Goal: Task Accomplishment & Management: Manage account settings

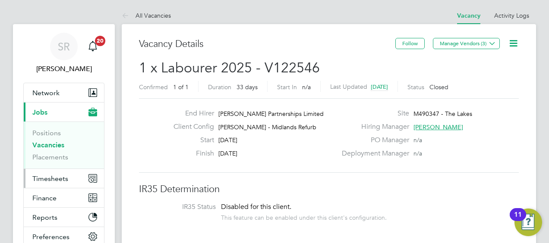
click at [61, 179] on span "Timesheets" at bounding box center [50, 179] width 36 height 8
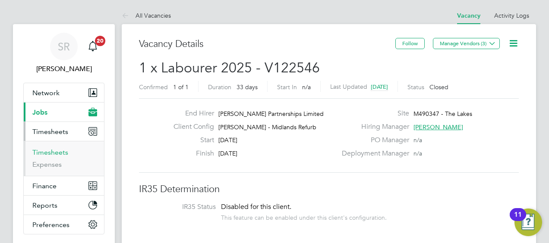
click at [57, 151] on link "Timesheets" at bounding box center [50, 152] width 36 height 8
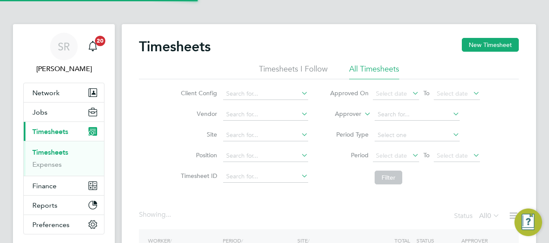
click at [339, 116] on label "Approver" at bounding box center [341, 114] width 39 height 9
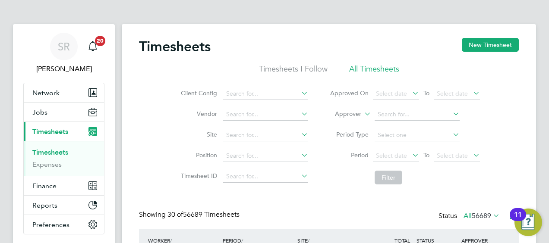
scroll to position [29, 75]
click at [337, 126] on li "Worker" at bounding box center [340, 124] width 42 height 11
click at [403, 115] on input at bounding box center [416, 115] width 85 height 12
click at [391, 169] on li "Felix Ovat" at bounding box center [427, 173] width 107 height 12
type input "[PERSON_NAME] Ovat"
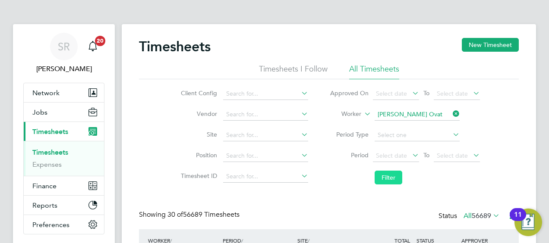
click at [385, 182] on button "Filter" at bounding box center [388, 178] width 28 height 14
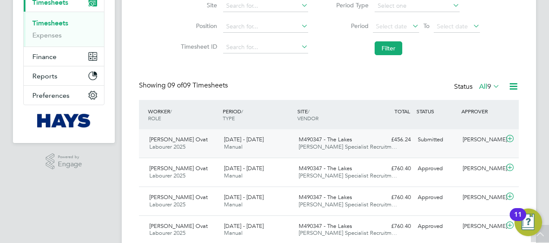
click at [508, 140] on icon at bounding box center [509, 138] width 11 height 7
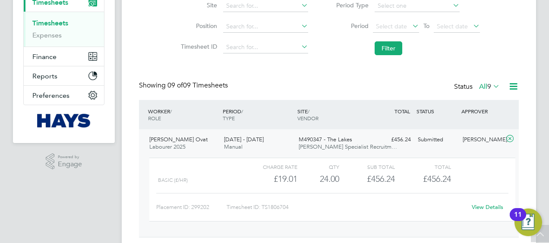
click at [480, 213] on div "View Details" at bounding box center [487, 208] width 42 height 14
click at [481, 209] on link "View Details" at bounding box center [486, 207] width 31 height 7
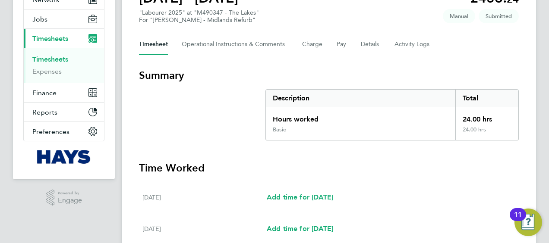
scroll to position [79, 0]
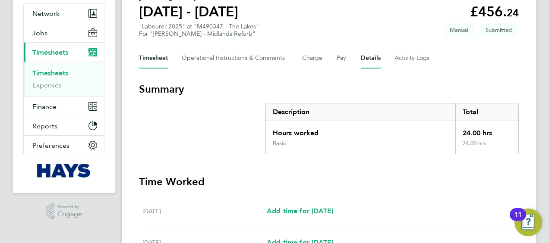
click at [368, 58] on button "Details" at bounding box center [371, 58] width 20 height 21
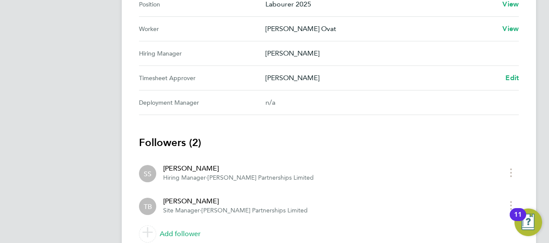
scroll to position [431, 0]
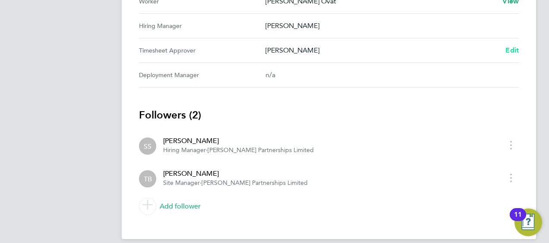
click at [512, 47] on span "Edit" at bounding box center [511, 50] width 13 height 8
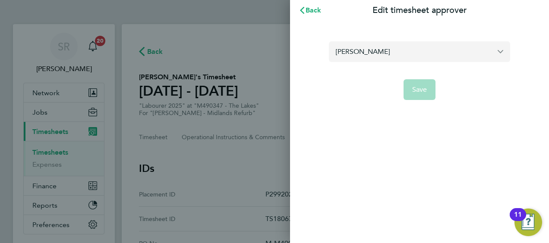
drag, startPoint x: 371, startPoint y: 56, endPoint x: 367, endPoint y: 62, distance: 7.1
click at [371, 57] on input "Tony Boyle" at bounding box center [419, 51] width 181 height 20
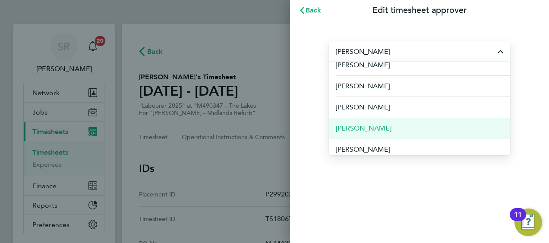
scroll to position [12, 0]
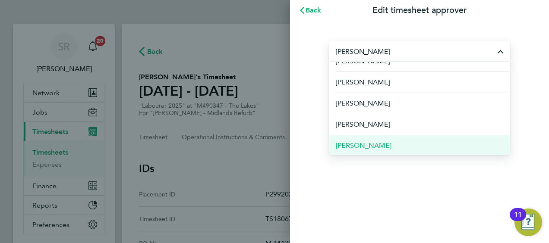
click at [381, 141] on li "Simon Sutton" at bounding box center [419, 145] width 181 height 21
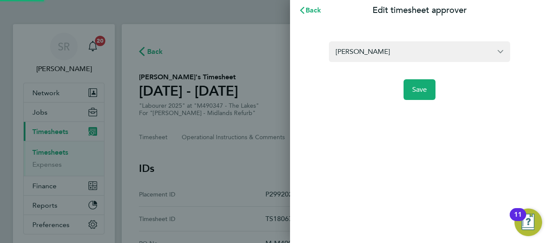
type input "Simon Sutton"
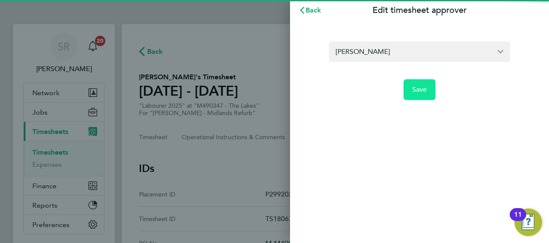
click at [424, 85] on button "Save" at bounding box center [419, 89] width 32 height 21
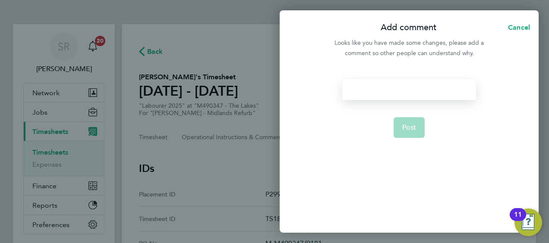
click at [389, 96] on div at bounding box center [408, 89] width 133 height 21
drag, startPoint x: 403, startPoint y: 124, endPoint x: 407, endPoint y: 128, distance: 5.5
click at [405, 126] on span "Post" at bounding box center [409, 127] width 14 height 9
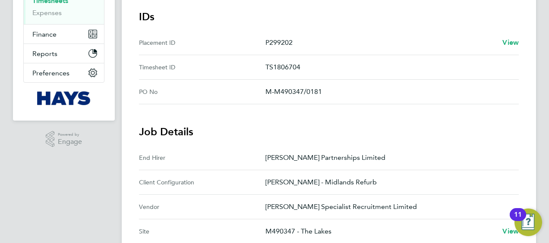
scroll to position [86, 0]
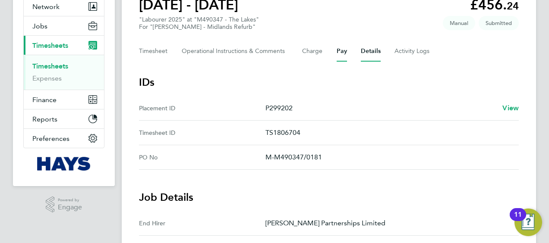
click at [345, 49] on button "Pay" at bounding box center [341, 51] width 10 height 21
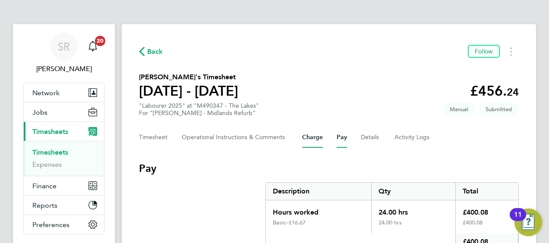
click at [306, 138] on button "Charge" at bounding box center [312, 137] width 21 height 21
click at [368, 134] on button "Details" at bounding box center [371, 137] width 20 height 21
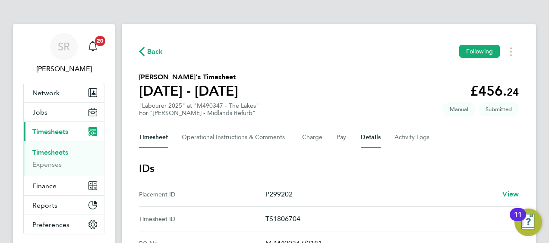
click at [164, 138] on button "Timesheet" at bounding box center [153, 137] width 29 height 21
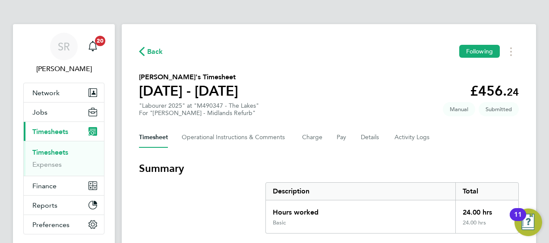
click at [53, 148] on link "Timesheets" at bounding box center [50, 152] width 36 height 8
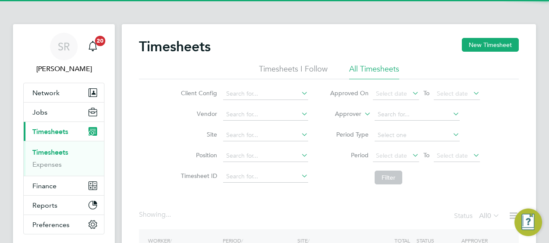
click at [344, 111] on label "Approver" at bounding box center [341, 114] width 39 height 9
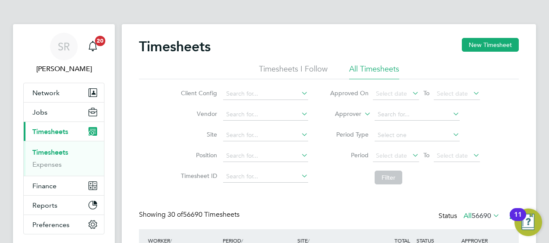
click at [332, 124] on li "Worker" at bounding box center [340, 124] width 42 height 11
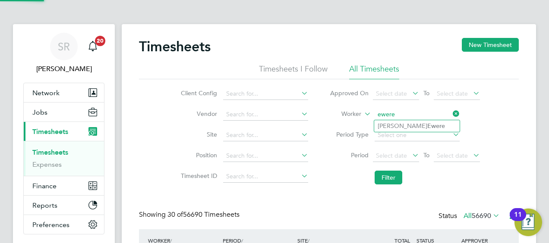
click at [395, 127] on li "Oghogho [PERSON_NAME]" at bounding box center [416, 126] width 85 height 12
type input "Oghogho [PERSON_NAME]"
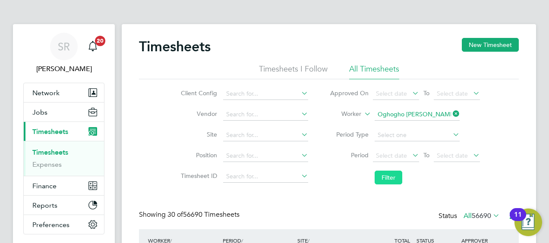
click at [389, 176] on button "Filter" at bounding box center [388, 178] width 28 height 14
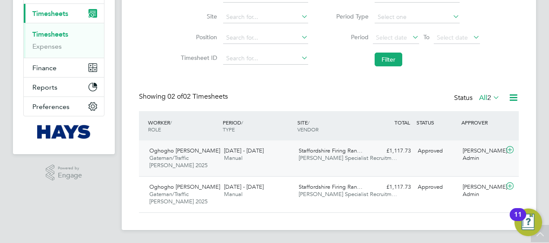
click at [507, 147] on icon at bounding box center [509, 150] width 11 height 7
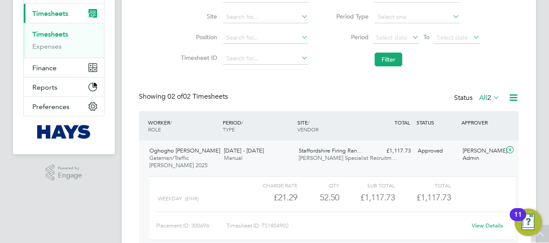
click at [483, 221] on div "View Details" at bounding box center [487, 226] width 42 height 14
click at [486, 225] on link "View Details" at bounding box center [486, 225] width 31 height 7
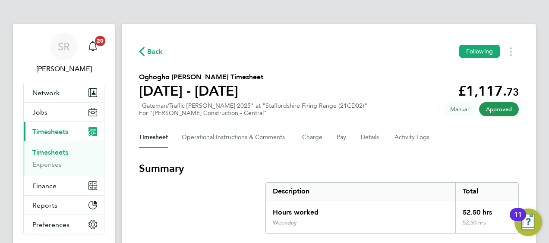
click at [42, 151] on link "Timesheets" at bounding box center [50, 152] width 36 height 8
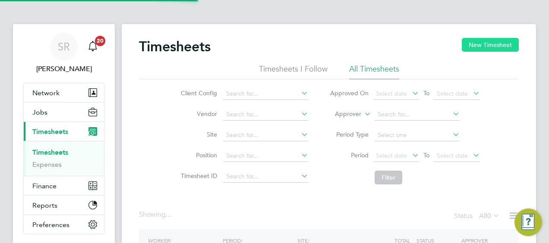
drag, startPoint x: 490, startPoint y: 37, endPoint x: 486, endPoint y: 42, distance: 6.4
click at [489, 37] on div "Timesheets New Timesheet Timesheets I Follow All Timesheets Client Config Vendo…" at bounding box center [329, 170] width 414 height 292
click at [486, 42] on button "New Timesheet" at bounding box center [490, 45] width 57 height 14
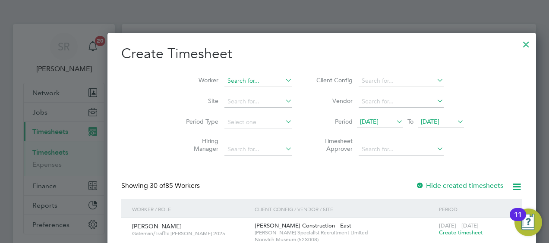
click at [224, 77] on input at bounding box center [258, 81] width 68 height 12
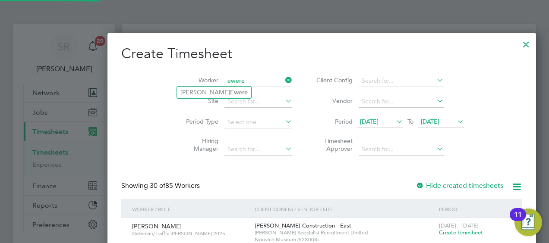
drag, startPoint x: 205, startPoint y: 87, endPoint x: 303, endPoint y: 117, distance: 102.3
click at [205, 87] on li "Oghogho [PERSON_NAME]" at bounding box center [214, 93] width 74 height 12
type input "Oghogho [PERSON_NAME]"
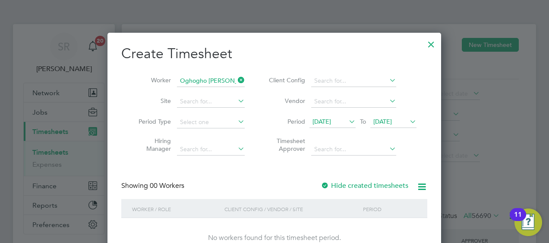
click at [381, 119] on span "[DATE]" at bounding box center [382, 122] width 19 height 8
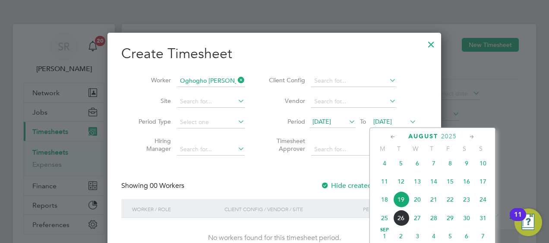
click at [449, 202] on span "22" at bounding box center [450, 200] width 16 height 16
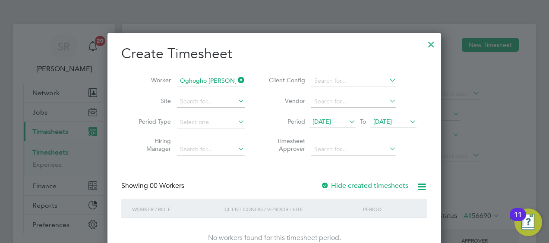
click at [327, 185] on div at bounding box center [324, 186] width 9 height 9
click at [433, 38] on div at bounding box center [431, 43] width 16 height 16
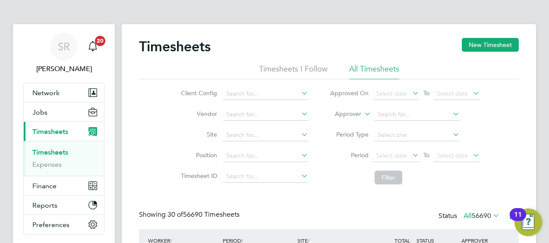
click at [299, 68] on li "Timesheets I Follow" at bounding box center [293, 72] width 69 height 16
click at [355, 114] on label "Approver" at bounding box center [341, 114] width 39 height 9
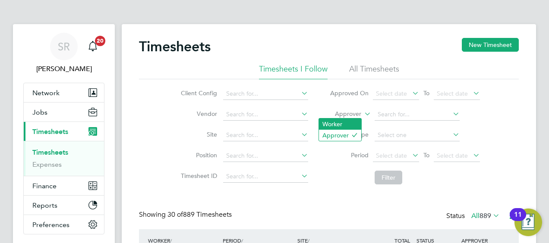
click at [348, 124] on li "Worker" at bounding box center [340, 124] width 42 height 11
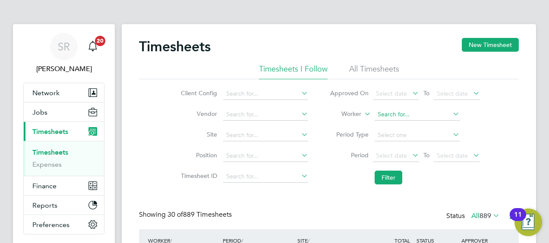
click at [389, 109] on input at bounding box center [416, 115] width 85 height 12
type input "w"
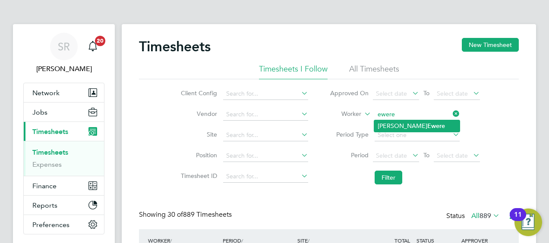
click at [387, 129] on li "Oghogho [PERSON_NAME]" at bounding box center [416, 126] width 85 height 12
type input "Oghogho [PERSON_NAME]"
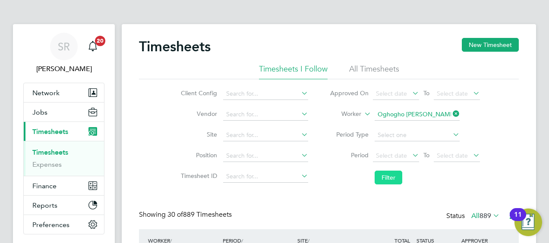
click at [389, 171] on li "Filter" at bounding box center [405, 177] width 172 height 22
drag, startPoint x: 389, startPoint y: 171, endPoint x: 390, endPoint y: 178, distance: 6.9
click at [390, 178] on button "Filter" at bounding box center [388, 178] width 28 height 14
click at [35, 113] on span "Jobs" at bounding box center [39, 112] width 15 height 8
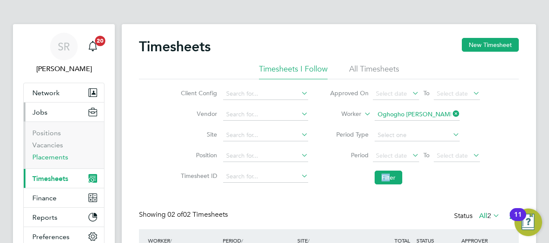
click at [47, 159] on link "Placements" at bounding box center [50, 157] width 36 height 8
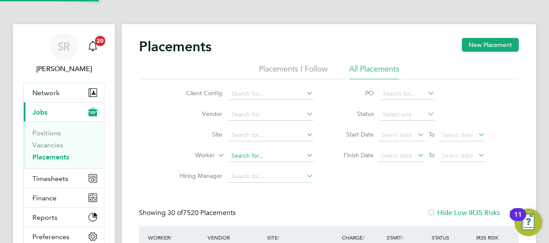
click at [265, 154] on input at bounding box center [270, 156] width 85 height 12
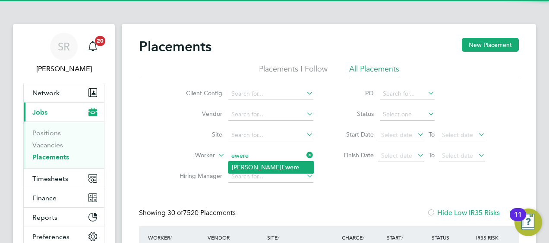
click at [274, 166] on li "Oghogho [PERSON_NAME]" at bounding box center [270, 168] width 85 height 12
type input "Oghogho [PERSON_NAME]"
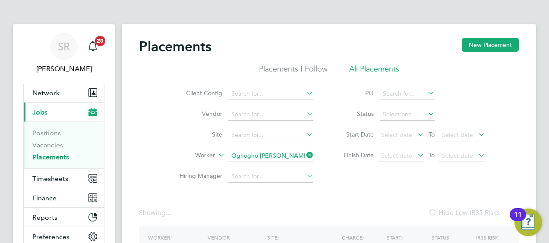
drag, startPoint x: 275, startPoint y: 164, endPoint x: 279, endPoint y: 166, distance: 4.4
click at [275, 164] on li "Worker Oghogho [PERSON_NAME]" at bounding box center [243, 156] width 162 height 21
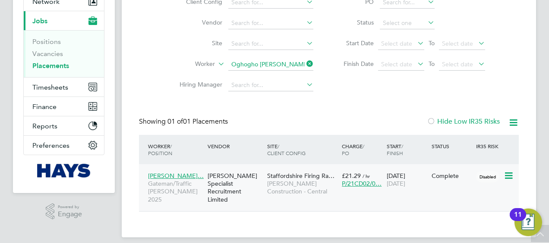
click at [401, 180] on span "[DATE]" at bounding box center [395, 184] width 19 height 8
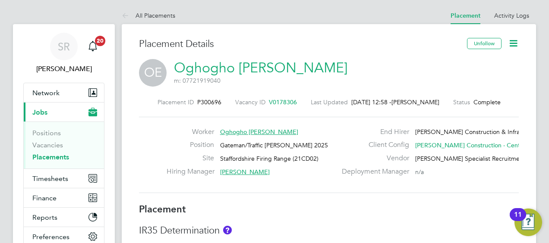
drag, startPoint x: 512, startPoint y: 38, endPoint x: 522, endPoint y: 50, distance: 16.2
click at [512, 38] on icon at bounding box center [513, 43] width 11 height 11
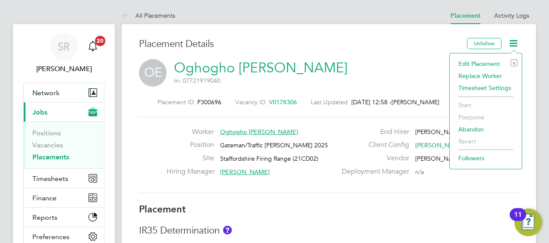
click at [471, 63] on li "Edit Placement e" at bounding box center [485, 64] width 63 height 12
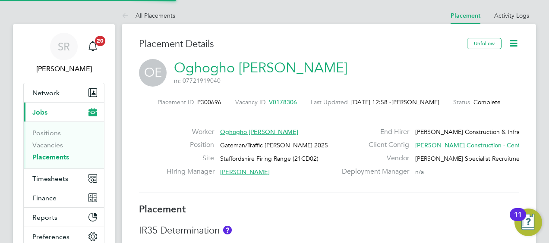
type input "[PERSON_NAME]"
type input "[DATE]"
type input "08:00"
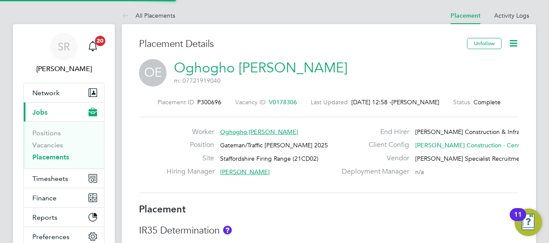
type input "18:00"
type input "19632107"
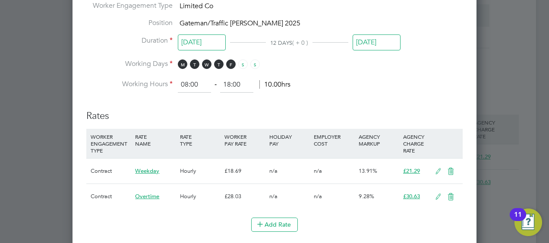
click at [370, 43] on input "[DATE]" at bounding box center [376, 43] width 48 height 16
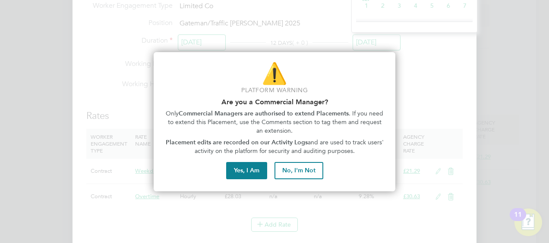
drag, startPoint x: 237, startPoint y: 168, endPoint x: 235, endPoint y: 161, distance: 7.8
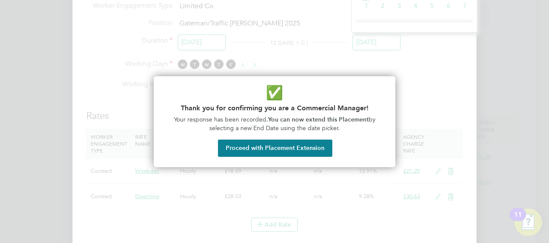
click at [267, 148] on button "Proceed with Placement Extension" at bounding box center [275, 148] width 114 height 17
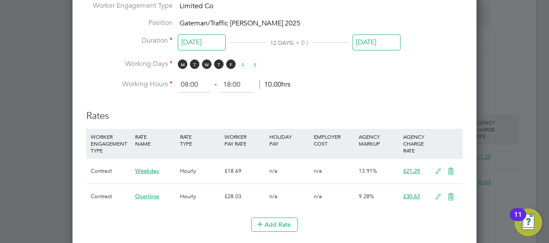
click at [371, 41] on input "[DATE]" at bounding box center [376, 43] width 48 height 16
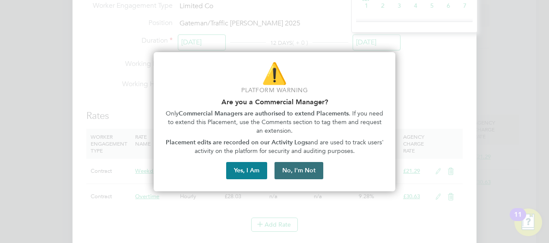
click at [289, 166] on button "No, I'm Not" at bounding box center [298, 170] width 49 height 17
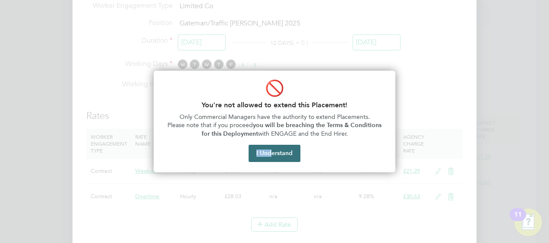
click at [272, 159] on div "🚫 You're not allowed to extend this Placement! Only Commercial Managers have th…" at bounding box center [275, 122] width 242 height 102
drag, startPoint x: 272, startPoint y: 159, endPoint x: 279, endPoint y: 154, distance: 8.4
click at [279, 154] on button "I Understand" at bounding box center [274, 153] width 52 height 17
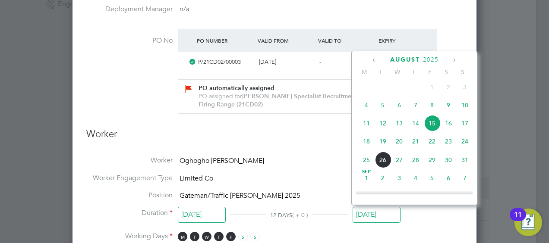
click at [372, 211] on input "[DATE]" at bounding box center [376, 215] width 48 height 16
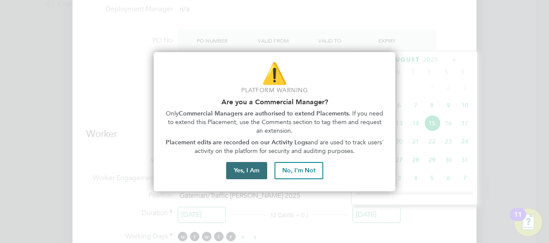
click at [245, 166] on button "Yes, I Am" at bounding box center [246, 170] width 41 height 17
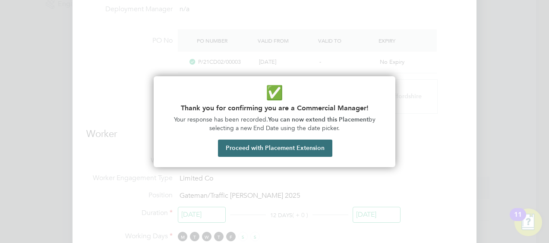
click at [253, 149] on button "Proceed with Placement Extension" at bounding box center [275, 148] width 114 height 17
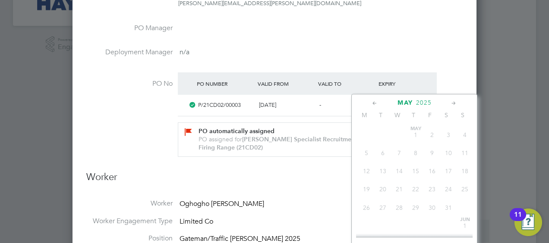
click at [453, 103] on icon at bounding box center [453, 103] width 8 height 9
click at [452, 103] on icon at bounding box center [453, 103] width 8 height 9
drag, startPoint x: 446, startPoint y: 101, endPoint x: 451, endPoint y: 104, distance: 5.6
click at [446, 103] on div "July 2025" at bounding box center [414, 103] width 116 height 8
click at [451, 103] on icon at bounding box center [453, 103] width 8 height 9
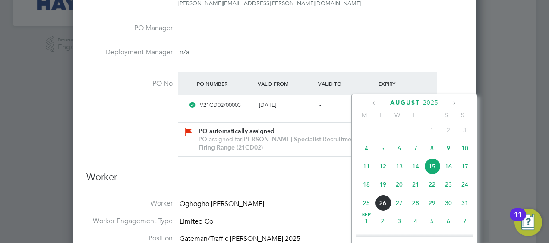
click at [451, 104] on icon at bounding box center [453, 103] width 8 height 9
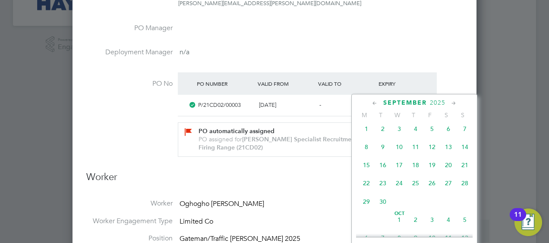
click at [450, 103] on icon at bounding box center [453, 103] width 8 height 9
drag, startPoint x: 432, startPoint y: 204, endPoint x: 397, endPoint y: 210, distance: 35.5
click at [432, 206] on span "31" at bounding box center [432, 200] width 16 height 16
type input "31 Oct 2025"
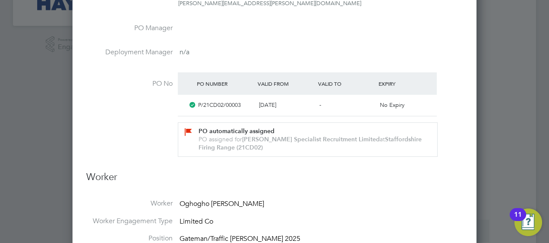
click at [295, 208] on li "Worker Oghogho Steve Ewere" at bounding box center [274, 208] width 376 height 18
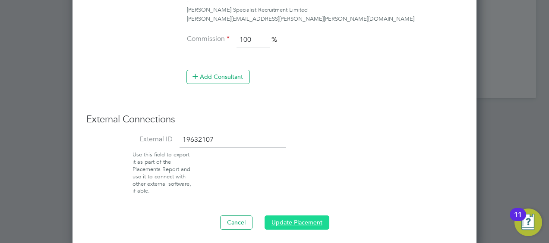
click at [303, 219] on button "Update Placement" at bounding box center [296, 223] width 65 height 14
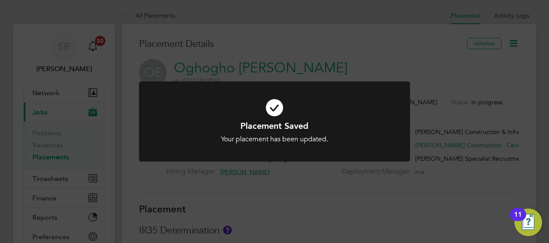
click at [273, 203] on div "Placement Saved Your placement has been updated. Cancel Okay" at bounding box center [274, 121] width 549 height 243
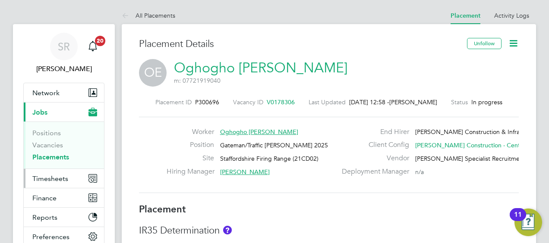
click at [53, 176] on span "Timesheets" at bounding box center [50, 179] width 36 height 8
click at [50, 176] on span "Timesheets" at bounding box center [50, 179] width 36 height 8
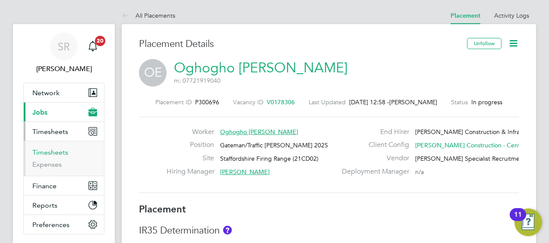
click at [51, 153] on link "Timesheets" at bounding box center [50, 152] width 36 height 8
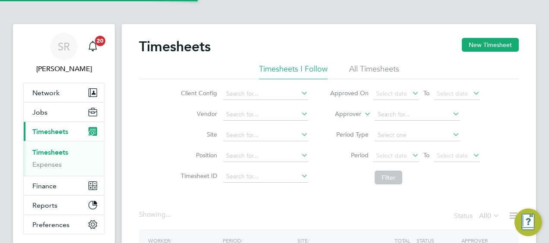
click at [355, 116] on label "Approver" at bounding box center [341, 114] width 39 height 9
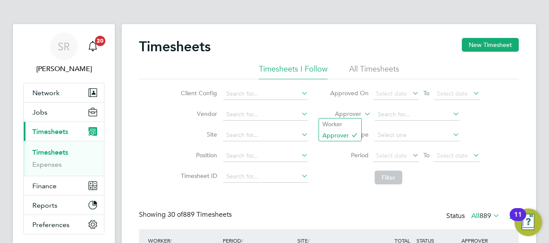
drag, startPoint x: 340, startPoint y: 127, endPoint x: 391, endPoint y: 121, distance: 51.3
click at [339, 127] on li "Worker" at bounding box center [340, 124] width 42 height 11
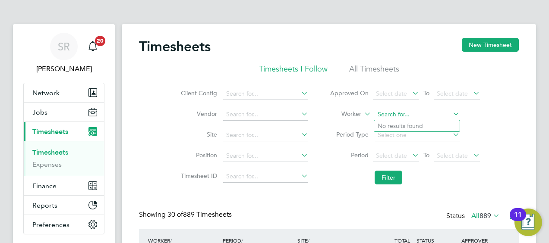
drag, startPoint x: 396, startPoint y: 117, endPoint x: 409, endPoint y: 118, distance: 13.0
click at [397, 117] on input at bounding box center [416, 115] width 85 height 12
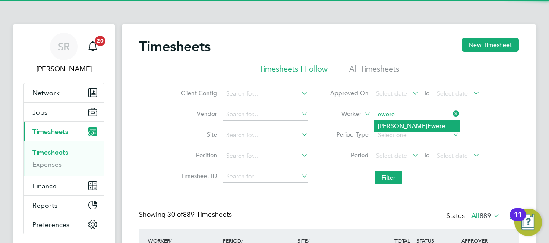
click at [407, 129] on li "Oghogho Steve Ewere" at bounding box center [416, 126] width 85 height 12
type input "Oghogho Steve Ewere"
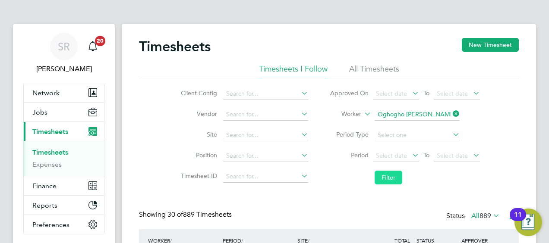
click at [392, 178] on button "Filter" at bounding box center [388, 178] width 28 height 14
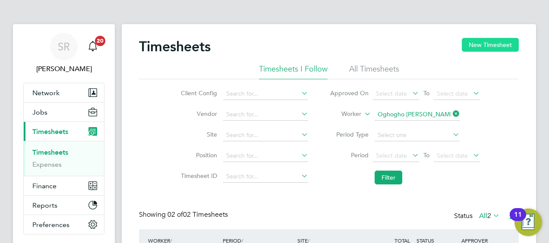
click at [492, 50] on button "New Timesheet" at bounding box center [490, 45] width 57 height 14
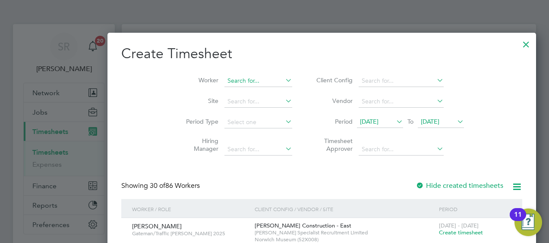
drag, startPoint x: 203, startPoint y: 82, endPoint x: 207, endPoint y: 84, distance: 4.8
click at [224, 82] on input at bounding box center [258, 81] width 68 height 12
click at [218, 94] on li "Oghogho Steve Ewere" at bounding box center [214, 93] width 74 height 12
type input "Oghogho Steve Ewere"
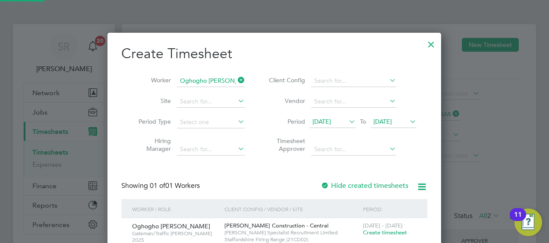
click at [392, 119] on span "19 Aug 2025" at bounding box center [382, 122] width 19 height 8
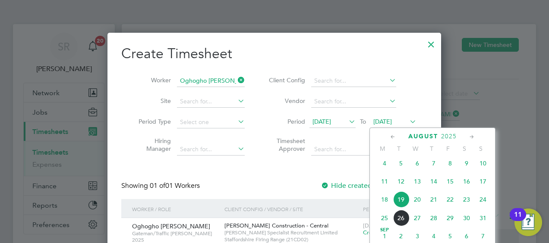
click at [229, 229] on div "Morgan Sindall Construction - Central Hays Specialist Recruitment Limited Staff…" at bounding box center [291, 232] width 138 height 29
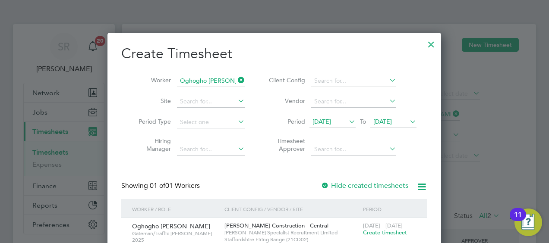
click at [405, 234] on span "Create timesheet" at bounding box center [385, 232] width 44 height 7
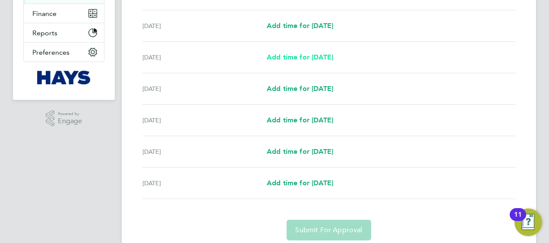
click at [333, 55] on span "Add time for Mon 18 Aug" at bounding box center [300, 57] width 66 height 8
select select "60"
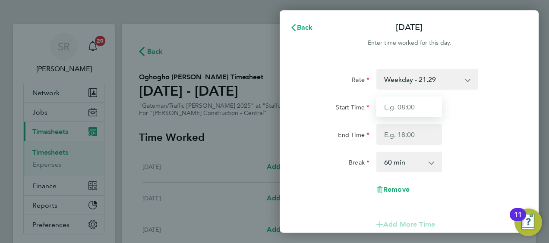
drag, startPoint x: 388, startPoint y: 113, endPoint x: 548, endPoint y: 80, distance: 163.4
click at [389, 112] on input "Start Time" at bounding box center [409, 107] width 66 height 21
type input "07:00"
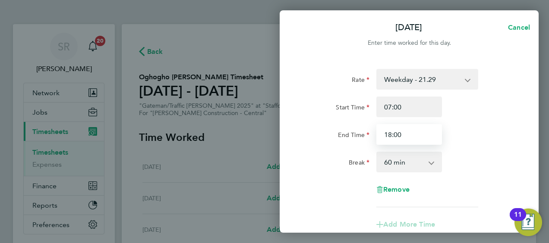
type input "18:00"
click at [408, 165] on select "0 min 15 min 30 min 45 min 60 min 75 min 90 min" at bounding box center [403, 162] width 53 height 19
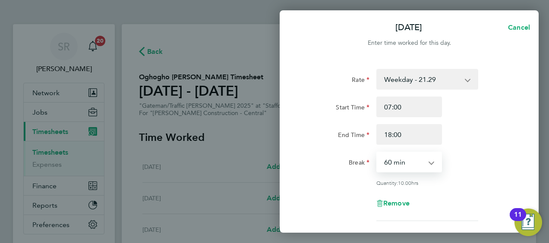
select select "30"
click at [377, 153] on select "0 min 15 min 30 min 45 min 60 min 75 min 90 min" at bounding box center [403, 162] width 53 height 19
click at [461, 134] on div "End Time 18:00" at bounding box center [408, 134] width 217 height 21
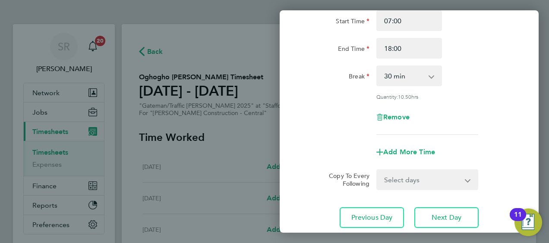
click at [405, 174] on select "Select days Day Tuesday Wednesday Thursday Friday" at bounding box center [422, 179] width 91 height 19
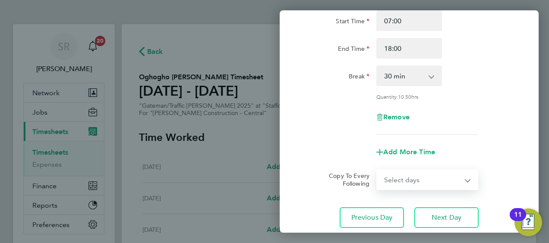
select select "DAY"
click at [377, 170] on select "Select days Day Tuesday Wednesday Thursday Friday" at bounding box center [422, 179] width 91 height 19
select select "2025-08-22"
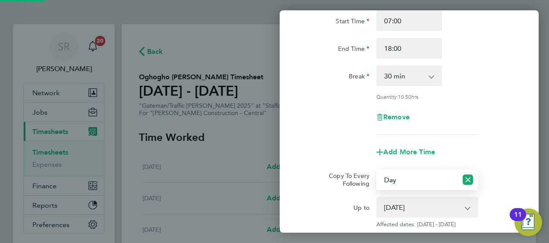
click at [348, 126] on div "Rate Weekday - 21.29 Overtime - 30.63 Start Time 07:00 End Time 18:00 Break 0 m…" at bounding box center [409, 59] width 210 height 152
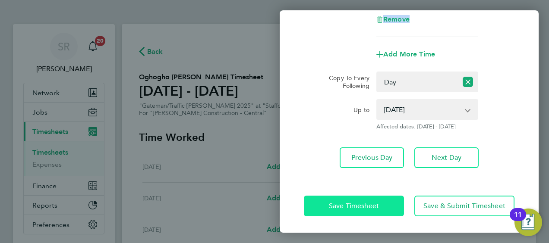
click at [357, 209] on span "Save Timesheet" at bounding box center [354, 206] width 50 height 9
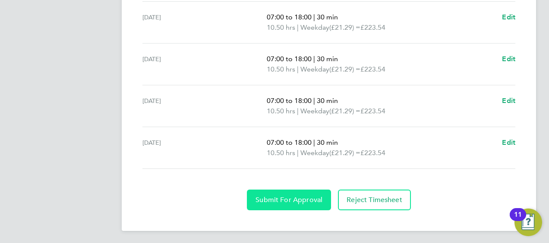
drag, startPoint x: 260, startPoint y: 200, endPoint x: 259, endPoint y: 191, distance: 9.1
click at [259, 191] on button "Submit For Approval" at bounding box center [289, 200] width 84 height 21
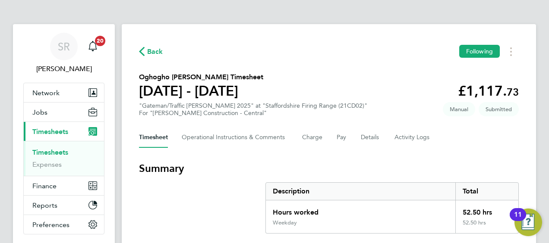
drag, startPoint x: 56, startPoint y: 153, endPoint x: 61, endPoint y: 152, distance: 5.2
click at [57, 153] on link "Timesheets" at bounding box center [50, 152] width 36 height 8
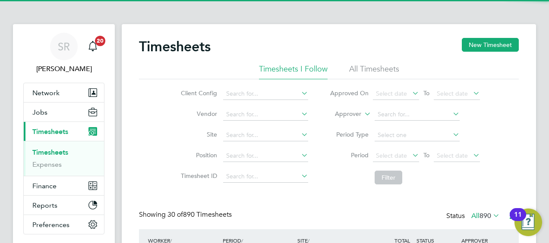
scroll to position [22, 75]
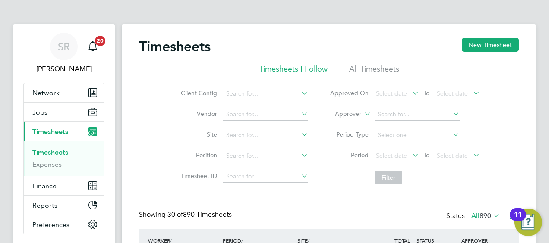
click at [343, 117] on label "Approver" at bounding box center [341, 114] width 39 height 9
click at [334, 130] on li "Approver" at bounding box center [340, 135] width 42 height 11
click at [341, 115] on label "Approver" at bounding box center [341, 114] width 39 height 9
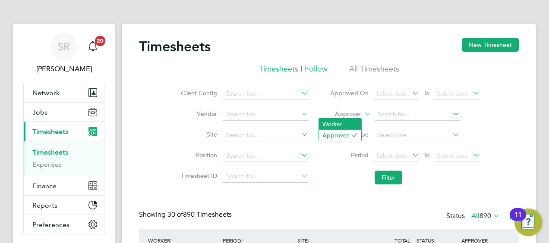
click at [335, 124] on li "Worker" at bounding box center [340, 124] width 42 height 11
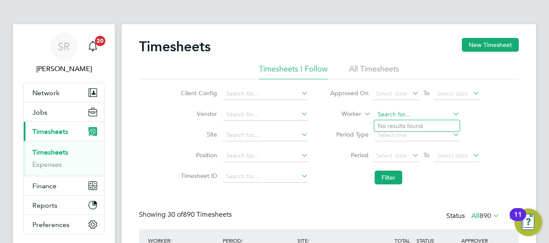
click at [384, 115] on input at bounding box center [416, 115] width 85 height 12
type input "seyi"
drag, startPoint x: 348, startPoint y: 198, endPoint x: 346, endPoint y: 193, distance: 5.0
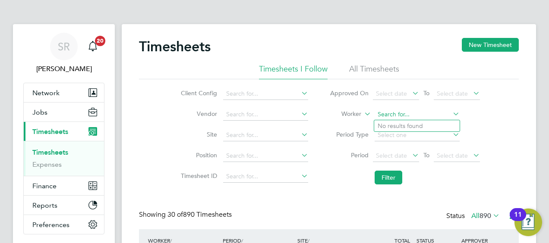
click at [385, 113] on input at bounding box center [416, 115] width 85 height 12
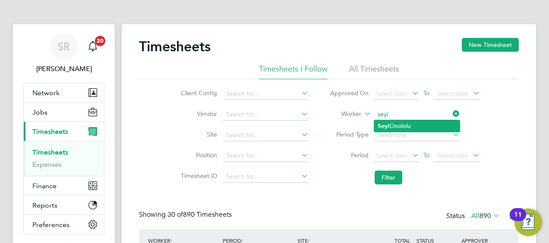
click at [389, 126] on li "Seyi Onololu" at bounding box center [416, 126] width 85 height 12
type input "Seyi Onololu"
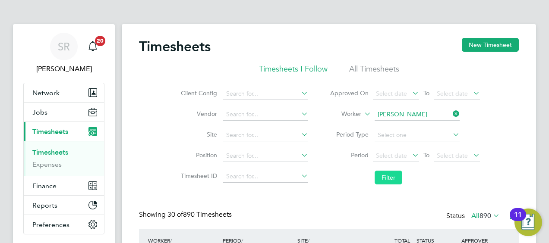
click at [389, 177] on button "Filter" at bounding box center [388, 178] width 28 height 14
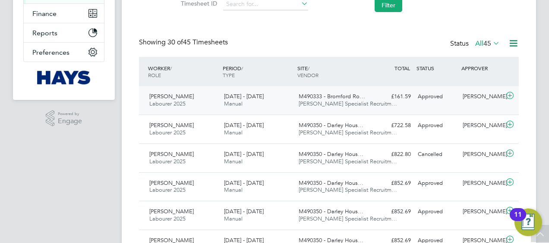
scroll to position [0, 0]
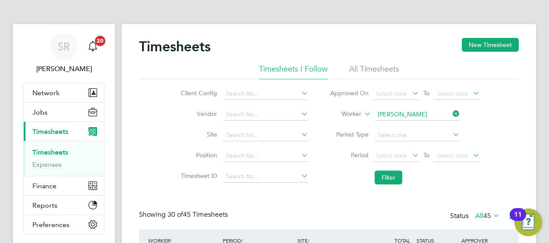
drag, startPoint x: 377, startPoint y: 68, endPoint x: 380, endPoint y: 76, distance: 8.2
click at [377, 68] on li "All Timesheets" at bounding box center [374, 72] width 50 height 16
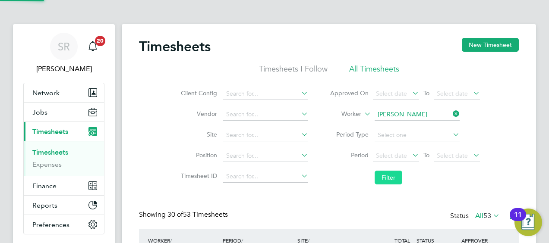
scroll to position [22, 75]
click at [390, 180] on button "Filter" at bounding box center [388, 178] width 28 height 14
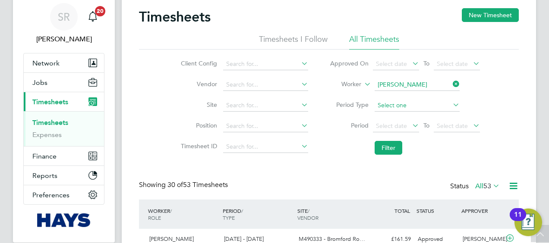
scroll to position [0, 0]
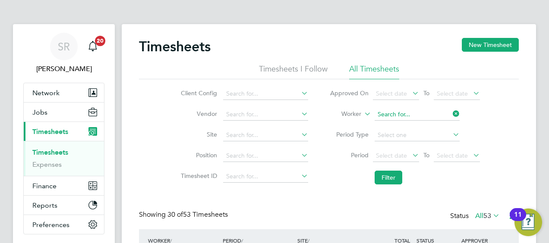
click at [411, 114] on input at bounding box center [416, 115] width 85 height 12
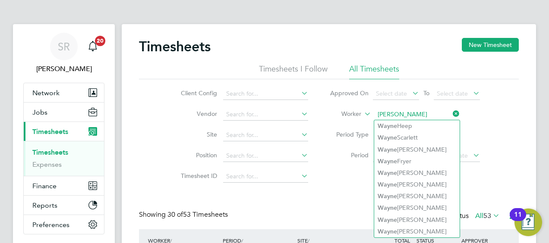
type input "Wayne Heep"
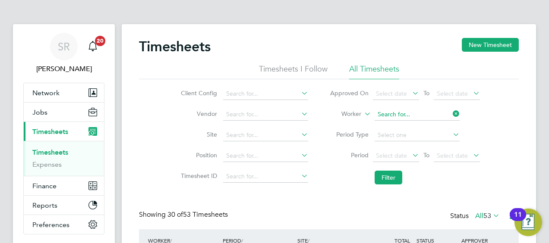
click at [389, 116] on input at bounding box center [416, 115] width 85 height 12
click at [429, 126] on b "Millwa" at bounding box center [438, 125] width 19 height 7
type input "Wayne Millward"
drag, startPoint x: 384, startPoint y: 179, endPoint x: 392, endPoint y: 173, distance: 9.0
click at [385, 178] on button "Filter" at bounding box center [388, 178] width 28 height 14
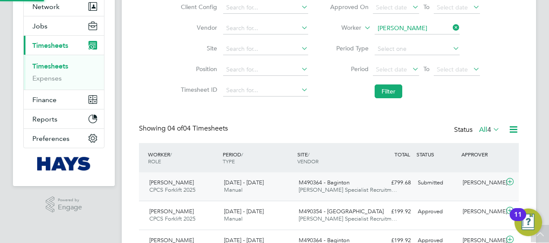
scroll to position [4, 4]
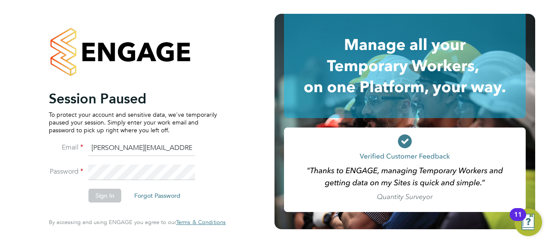
type input "[PERSON_NAME][EMAIL_ADDRESS][PERSON_NAME][PERSON_NAME][DOMAIN_NAME]"
click at [114, 198] on button "Sign In" at bounding box center [104, 196] width 33 height 14
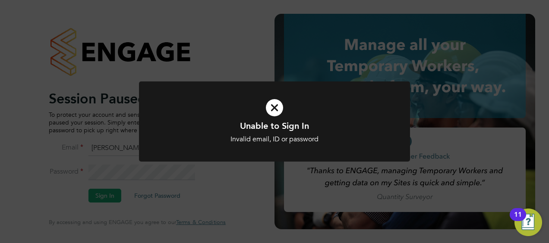
click at [275, 110] on icon at bounding box center [274, 108] width 224 height 34
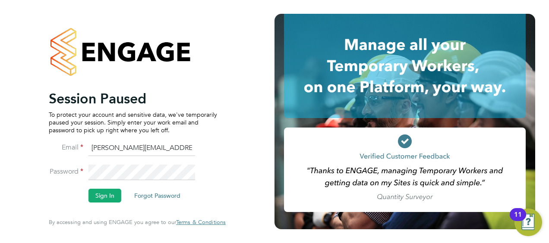
click at [0, 146] on html "Session Paused To protect your account and sensitive data, we've temporarily pa…" at bounding box center [274, 121] width 549 height 243
click at [0, 149] on html "Session Paused To protect your account and sensitive data, we've temporarily pa…" at bounding box center [274, 121] width 549 height 243
click at [100, 195] on button "Sign In" at bounding box center [104, 196] width 33 height 14
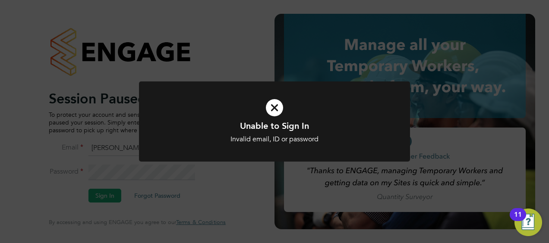
click at [276, 116] on icon at bounding box center [274, 108] width 224 height 34
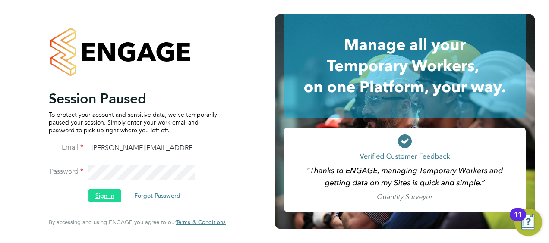
click at [96, 199] on button "Sign In" at bounding box center [104, 196] width 33 height 14
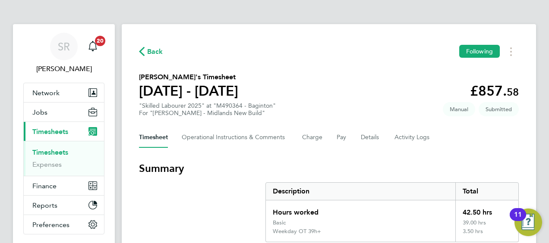
click at [47, 151] on link "Timesheets" at bounding box center [50, 152] width 36 height 8
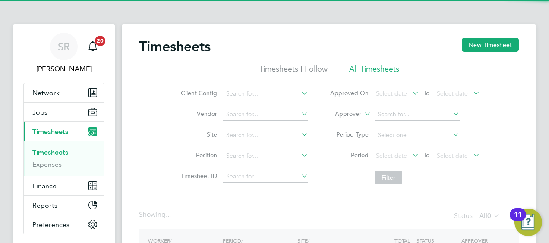
click at [336, 114] on label "Approver" at bounding box center [341, 114] width 39 height 9
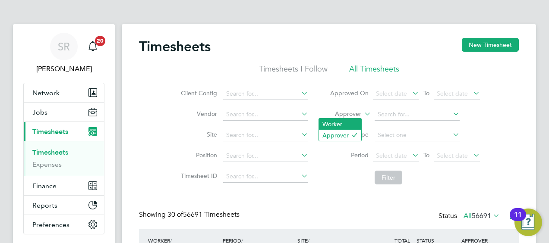
click at [328, 122] on li "Worker" at bounding box center [340, 124] width 42 height 11
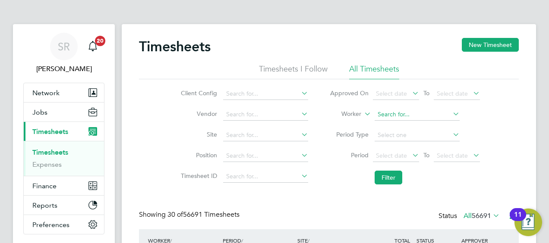
click at [374, 112] on input at bounding box center [416, 115] width 85 height 12
click at [24, 122] on button "Current page: Timesheets" at bounding box center [64, 131] width 80 height 19
click at [495, 47] on button "New Timesheet" at bounding box center [490, 45] width 57 height 14
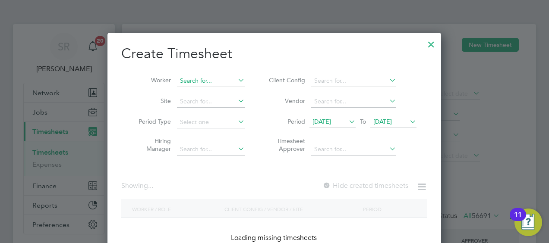
click at [198, 83] on input at bounding box center [211, 81] width 68 height 12
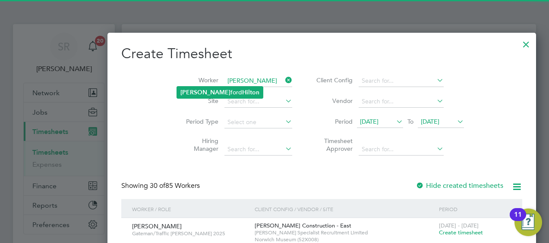
click at [197, 96] on li "Glen ford Hilton" at bounding box center [220, 93] width 86 height 12
type input "Glenford Hilton"
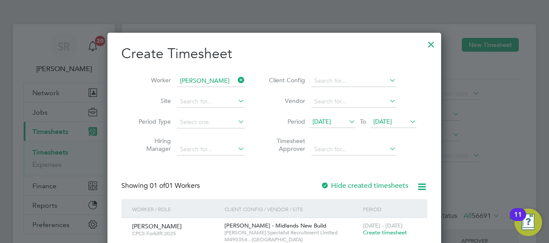
click at [392, 120] on span "19 Aug 2025" at bounding box center [382, 122] width 19 height 8
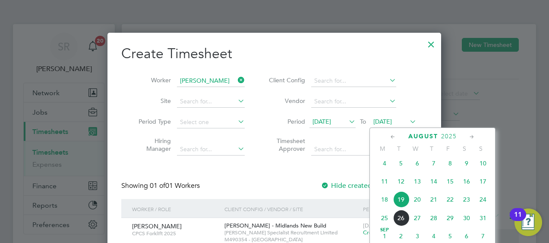
click at [451, 206] on span "22" at bounding box center [450, 200] width 16 height 16
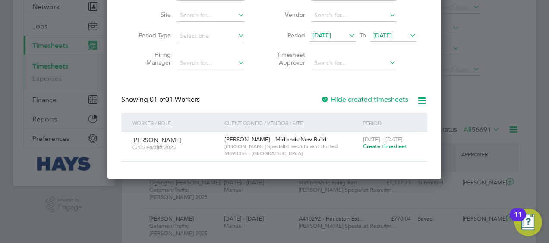
click at [372, 146] on span "Create timesheet" at bounding box center [385, 146] width 44 height 7
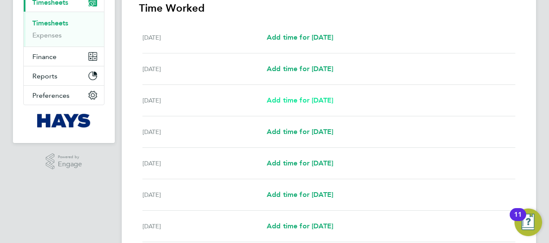
click at [305, 104] on link "Add time for Mon 18 Aug" at bounding box center [300, 100] width 66 height 10
select select "60"
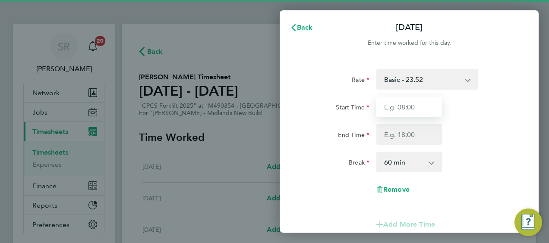
click at [405, 106] on input "Start Time" at bounding box center [409, 107] width 66 height 21
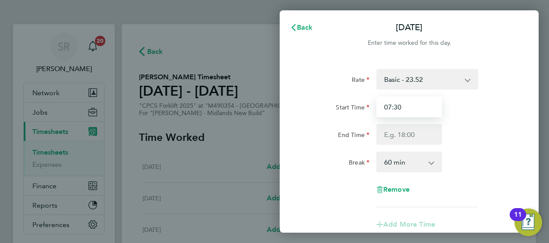
type input "07:30"
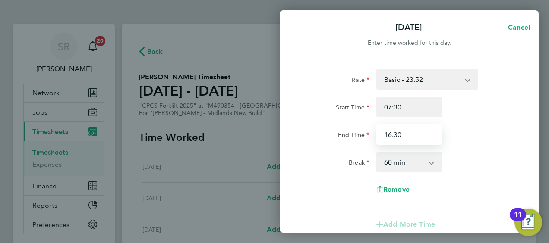
type input "16:30"
drag, startPoint x: 402, startPoint y: 164, endPoint x: 402, endPoint y: 155, distance: 9.1
click at [402, 164] on select "0 min 15 min 30 min 45 min 60 min 75 min 90 min" at bounding box center [403, 162] width 53 height 19
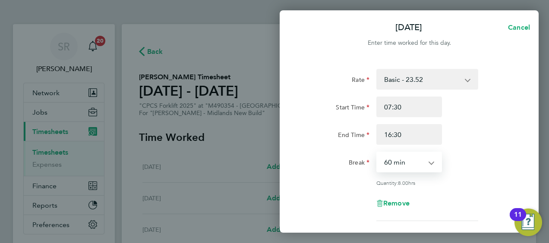
select select "30"
click at [377, 153] on select "0 min 15 min 30 min 45 min 60 min 75 min 90 min" at bounding box center [403, 162] width 53 height 19
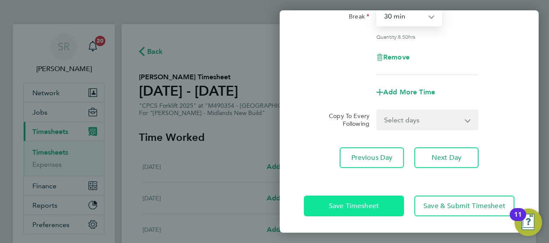
click at [380, 209] on button "Save Timesheet" at bounding box center [354, 206] width 100 height 21
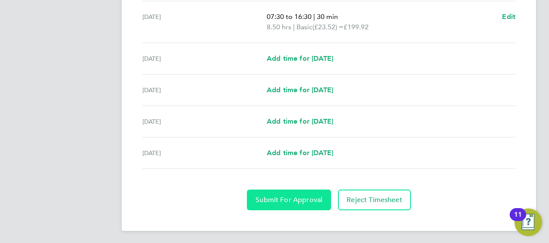
click at [289, 196] on span "Submit For Approval" at bounding box center [288, 200] width 67 height 9
